Goal: Find specific page/section: Find specific page/section

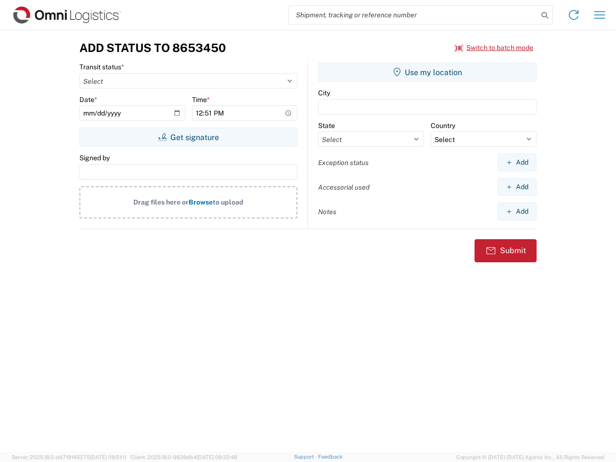
click at [413, 15] on input "search" at bounding box center [413, 15] width 249 height 18
click at [545, 15] on icon at bounding box center [544, 15] width 13 height 13
click at [573, 15] on icon at bounding box center [573, 14] width 15 height 15
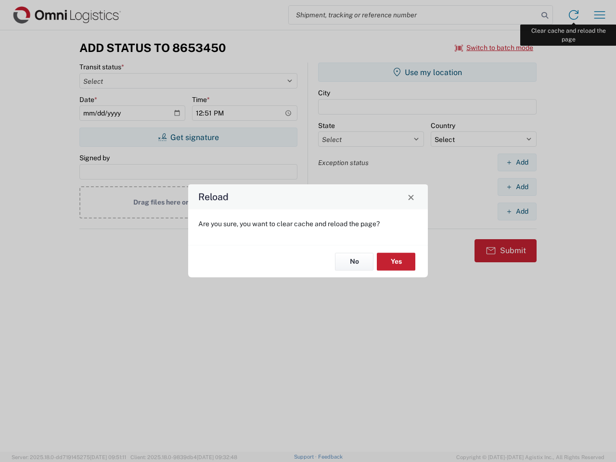
click at [599, 15] on div "Reload Are you sure, you want to clear cache and reload the page? No Yes" at bounding box center [308, 231] width 616 height 462
click at [494, 48] on div "Reload Are you sure, you want to clear cache and reload the page? No Yes" at bounding box center [308, 231] width 616 height 462
click at [188, 137] on div "Reload Are you sure, you want to clear cache and reload the page? No Yes" at bounding box center [308, 231] width 616 height 462
click at [427, 72] on div "Reload Are you sure, you want to clear cache and reload the page? No Yes" at bounding box center [308, 231] width 616 height 462
click at [517, 162] on div "Reload Are you sure, you want to clear cache and reload the page? No Yes" at bounding box center [308, 231] width 616 height 462
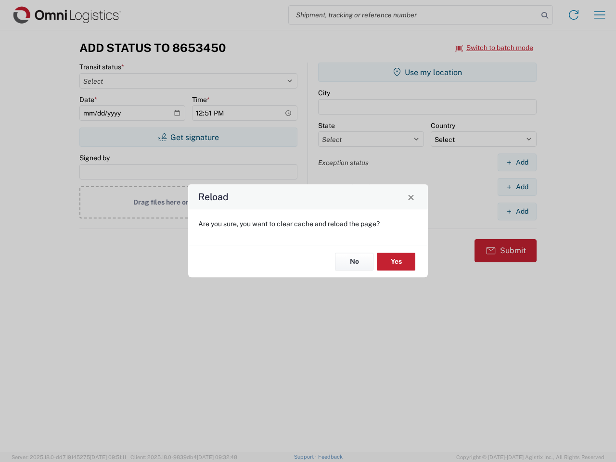
click at [517, 187] on div "Reload Are you sure, you want to clear cache and reload the page? No Yes" at bounding box center [308, 231] width 616 height 462
click at [517, 211] on div "Reload Are you sure, you want to clear cache and reload the page? No Yes" at bounding box center [308, 231] width 616 height 462
